Goal: Information Seeking & Learning: Check status

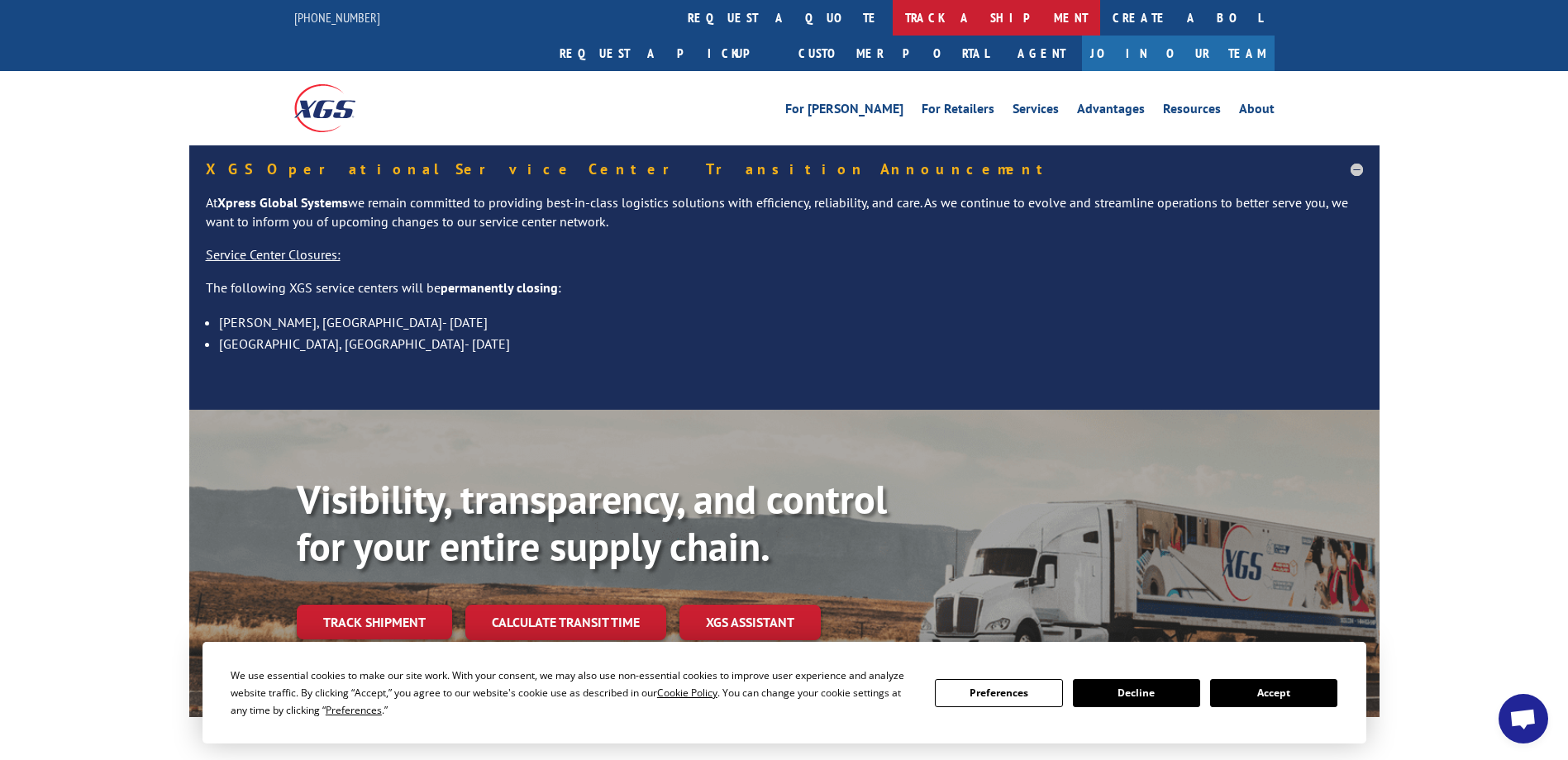
click at [893, 12] on link "track a shipment" at bounding box center [996, 18] width 207 height 35
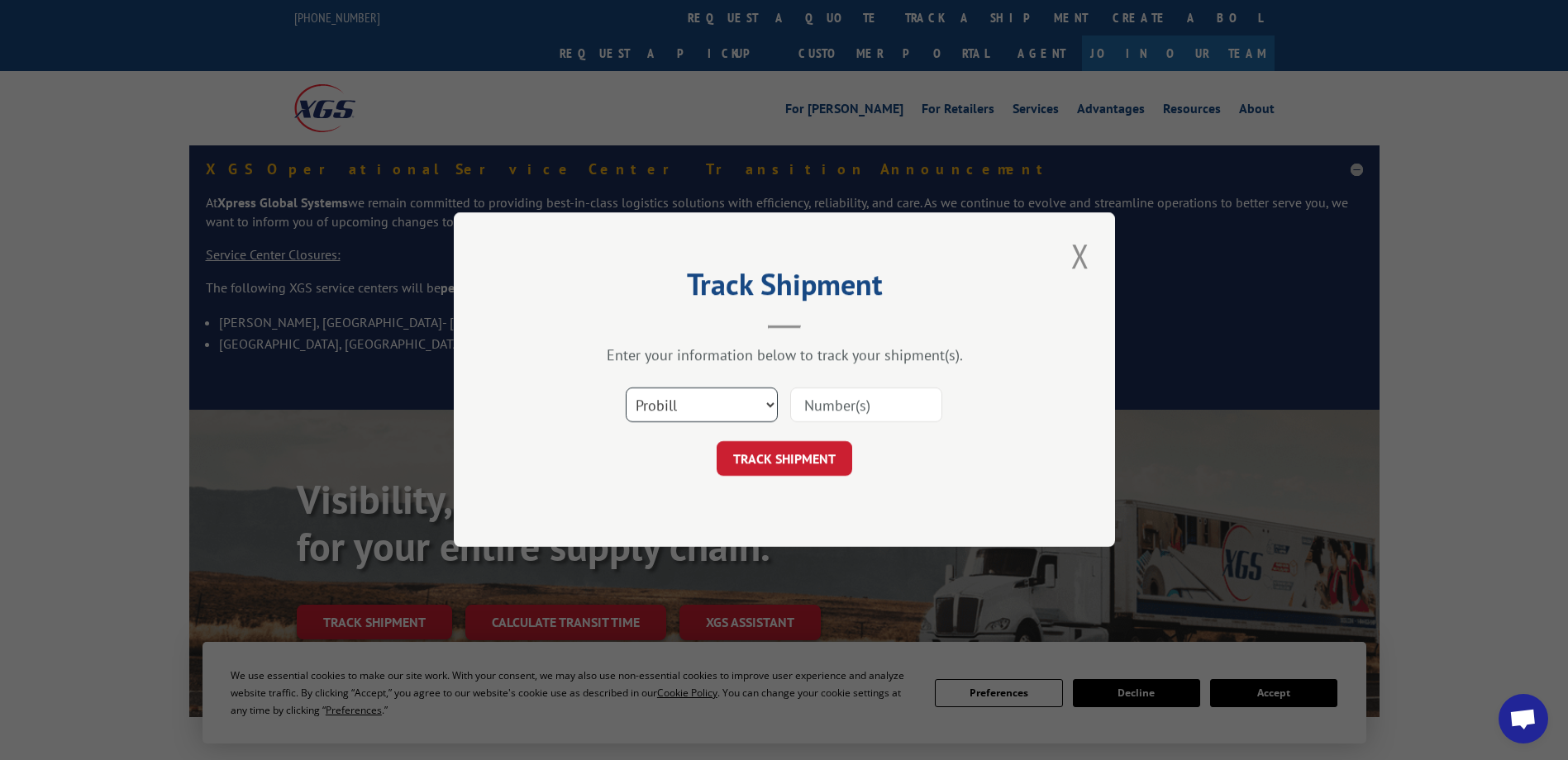
click at [676, 411] on select "Select category... Probill BOL PO" at bounding box center [702, 406] width 152 height 35
select select "bol"
click at [626, 388] on select "Select category... Probill BOL PO" at bounding box center [702, 406] width 152 height 35
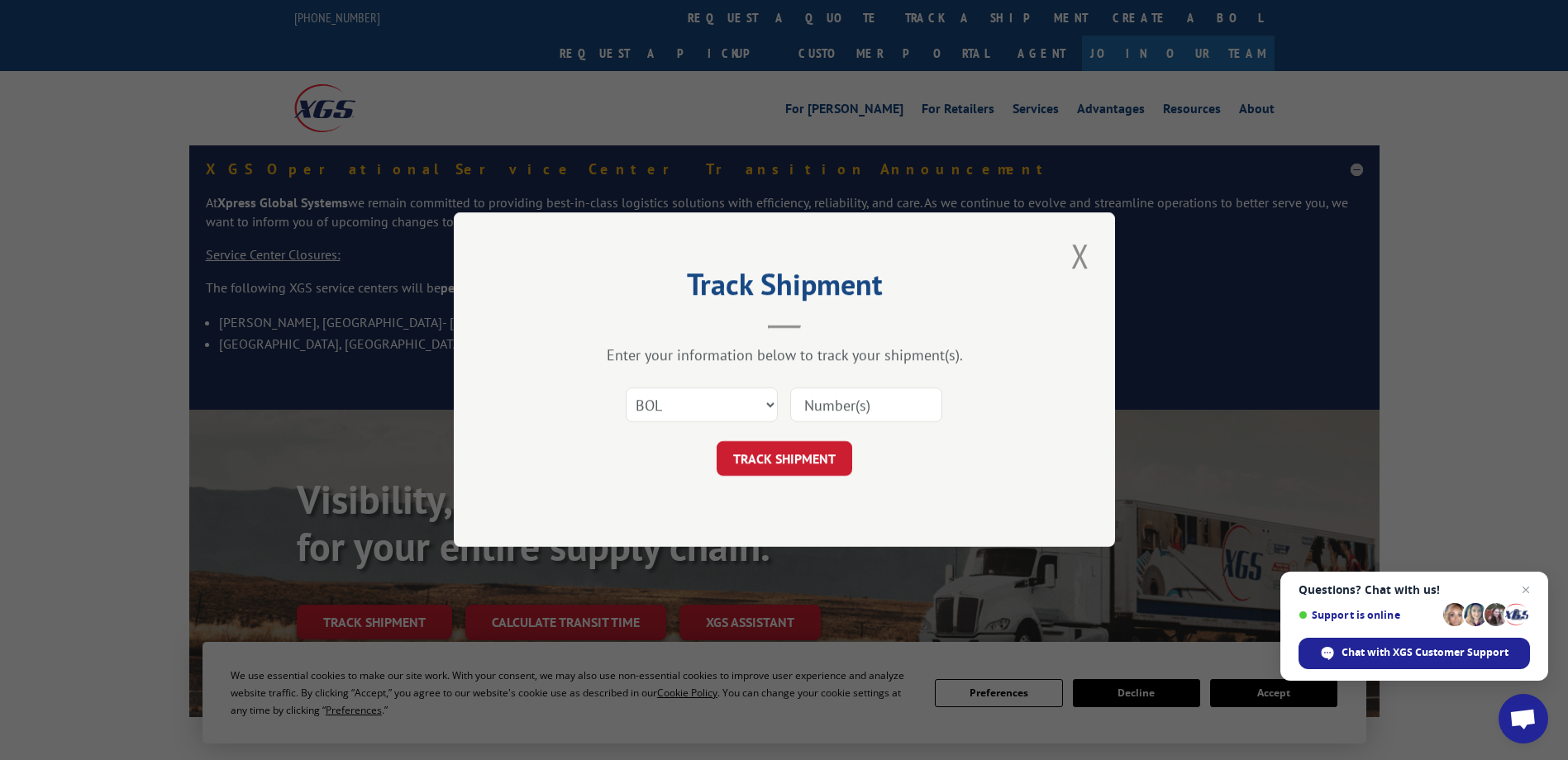
click at [814, 397] on input at bounding box center [866, 406] width 152 height 35
click at [887, 406] on input at bounding box center [866, 406] width 152 height 35
type input "2816073"
click at [762, 472] on button "TRACK SHIPMENT" at bounding box center [784, 460] width 136 height 35
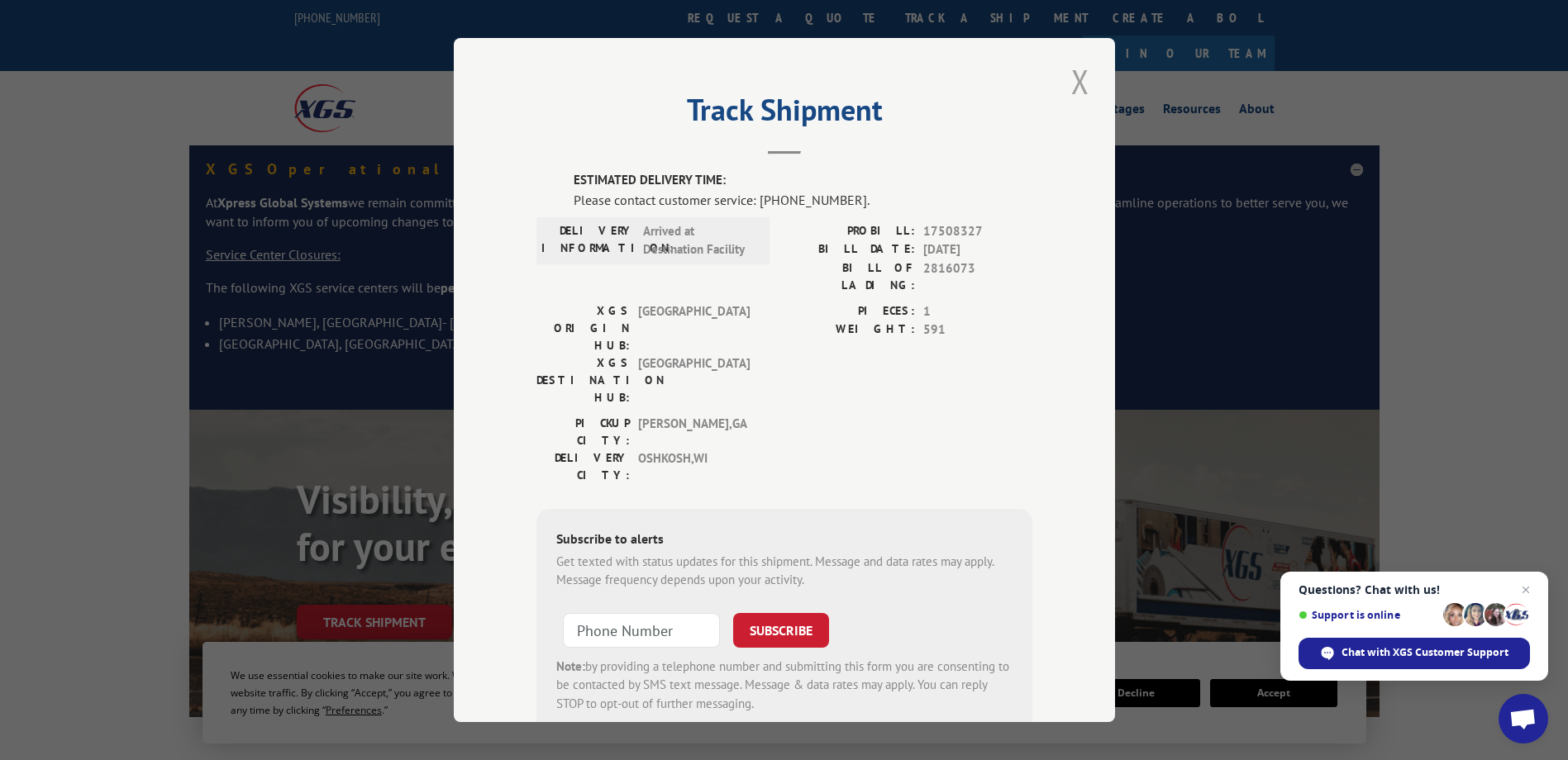
click at [1078, 87] on button "Close modal" at bounding box center [1080, 80] width 28 height 45
